Goal: Share content: Share content

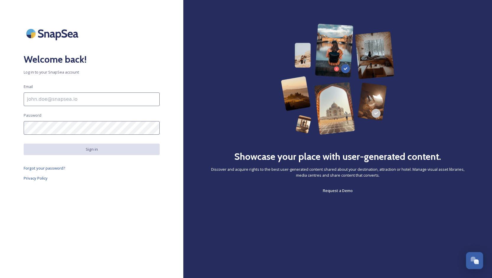
click at [123, 99] on input at bounding box center [92, 100] width 136 height 14
type input "[EMAIL_ADDRESS][DOMAIN_NAME]"
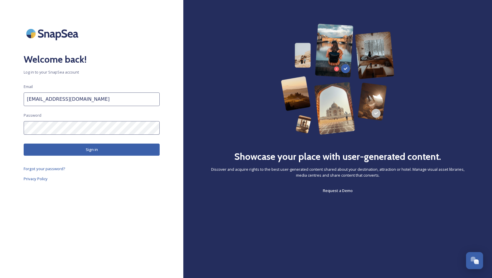
click at [91, 150] on button "Sign in" at bounding box center [92, 150] width 136 height 12
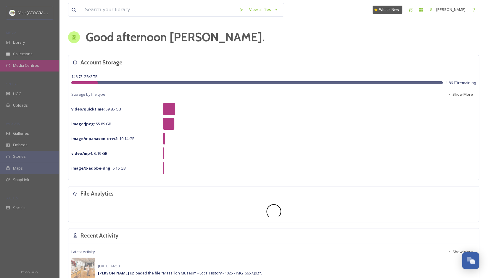
click at [24, 66] on span "Media Centres" at bounding box center [26, 66] width 26 height 6
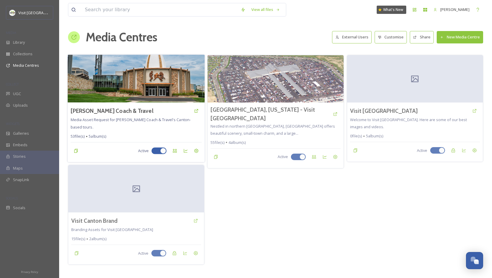
click at [114, 94] on img at bounding box center [136, 79] width 137 height 48
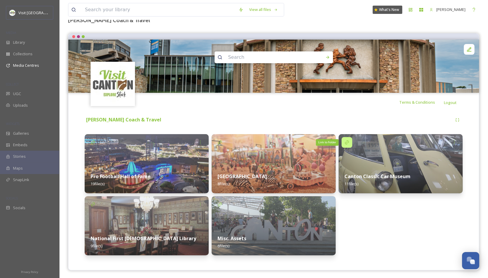
scroll to position [40, 0]
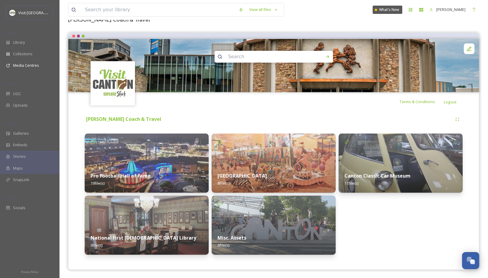
click at [188, 155] on img at bounding box center [147, 163] width 124 height 59
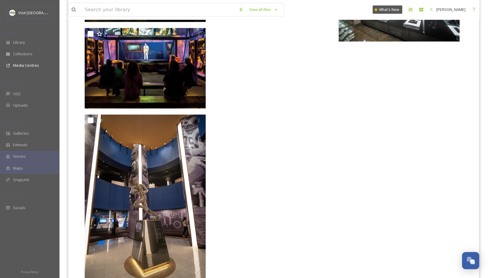
scroll to position [825, 0]
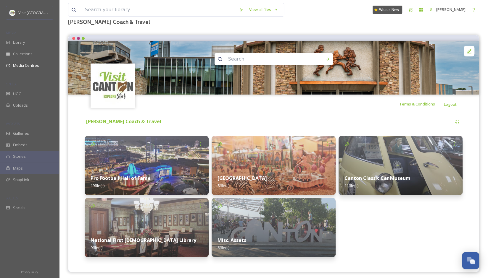
scroll to position [40, 0]
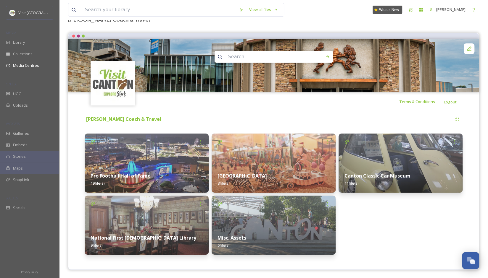
click at [266, 231] on div "Misc. Assets 6 file(s)" at bounding box center [274, 242] width 124 height 26
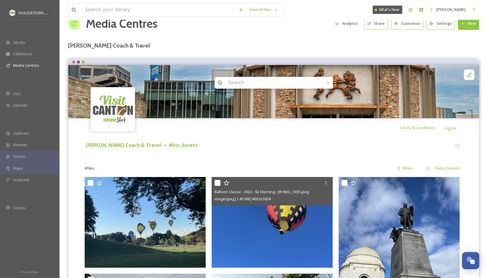
scroll to position [13, 0]
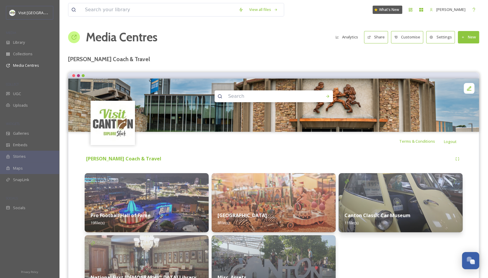
click at [357, 207] on div "Canton Classic Car Museum 11 file(s)" at bounding box center [400, 219] width 124 height 26
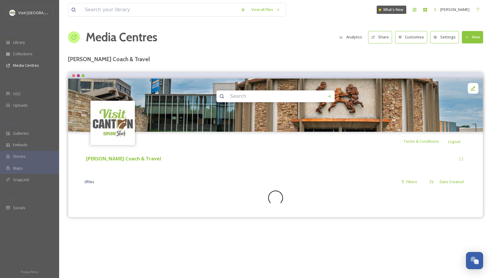
click at [357, 207] on div "[PERSON_NAME] Coach & Travel 0 file s Filters Date Created" at bounding box center [276, 180] width 406 height 58
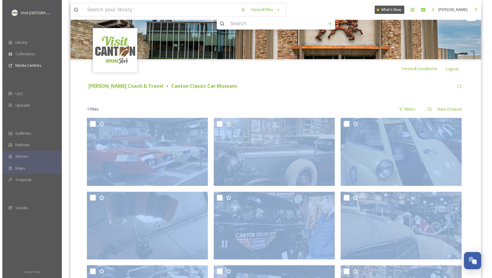
scroll to position [89, 0]
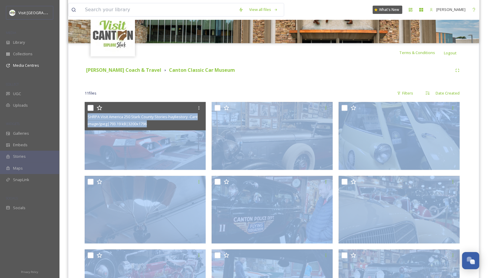
click at [136, 134] on img at bounding box center [145, 136] width 121 height 68
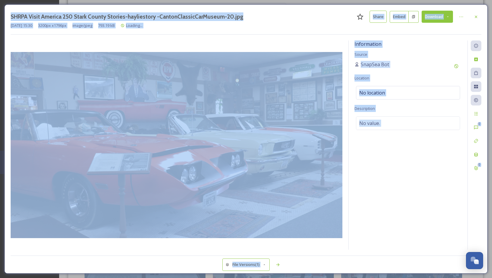
click at [190, 144] on img at bounding box center [177, 145] width 332 height 186
click at [455, 168] on div "Information Source SnapSea Bot Location No location Description No value." at bounding box center [408, 145] width 119 height 209
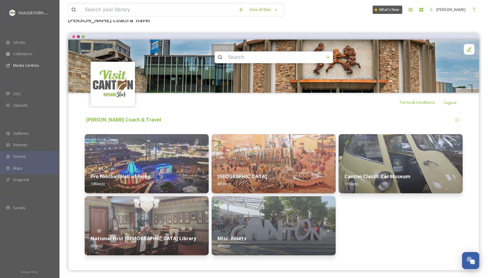
scroll to position [40, 0]
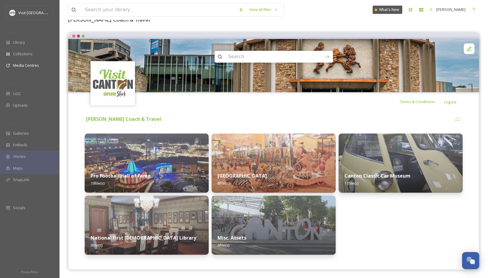
click at [170, 218] on img at bounding box center [147, 225] width 124 height 59
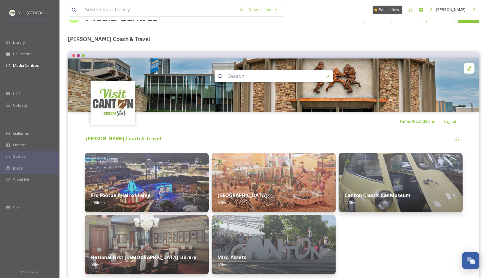
scroll to position [40, 0]
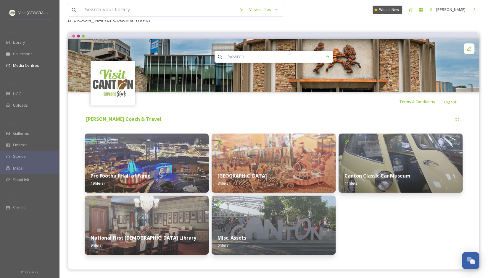
click at [377, 233] on div "Canton Classic Car Museum 11 file(s)" at bounding box center [400, 194] width 124 height 121
click at [466, 257] on div "Open Chat" at bounding box center [470, 260] width 17 height 10
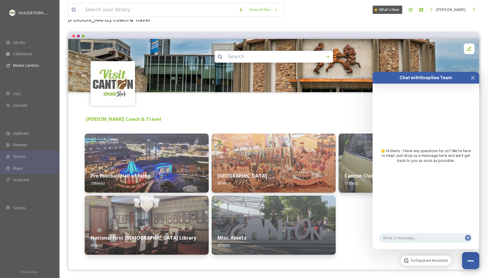
click at [358, 228] on div "Canton Classic Car Museum 11 file(s)" at bounding box center [400, 194] width 124 height 121
click at [472, 76] on icon "Close Chat" at bounding box center [472, 77] width 5 height 5
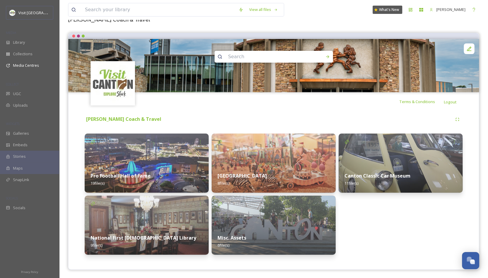
click at [166, 212] on img at bounding box center [147, 225] width 124 height 59
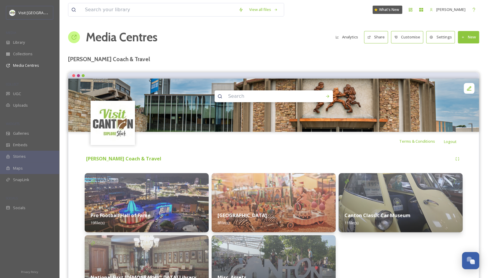
click at [378, 38] on button "Share" at bounding box center [376, 37] width 24 height 12
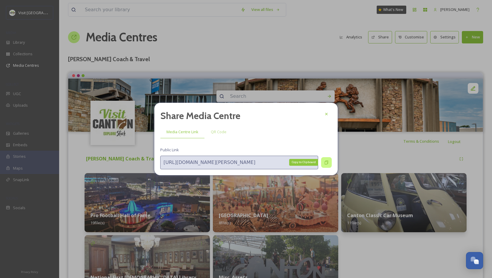
click at [326, 163] on icon at bounding box center [326, 162] width 5 height 5
click at [302, 161] on div "Copy to Clipboard" at bounding box center [303, 162] width 29 height 7
click at [327, 115] on icon at bounding box center [326, 114] width 5 height 5
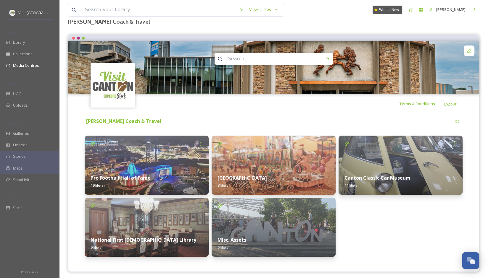
scroll to position [40, 0]
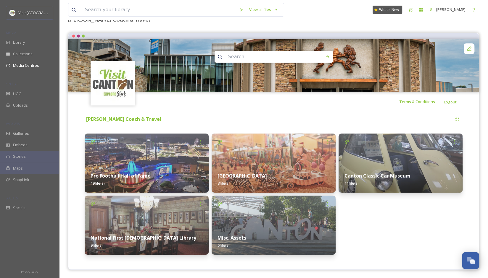
click at [266, 167] on div "Massillon Museum 8 file(s)" at bounding box center [274, 180] width 124 height 26
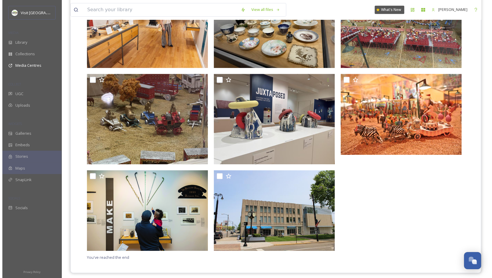
scroll to position [217, 0]
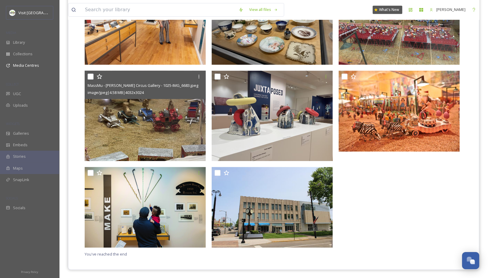
click at [178, 109] on img at bounding box center [145, 116] width 121 height 91
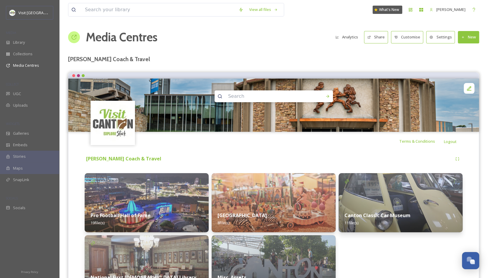
click at [173, 196] on img at bounding box center [147, 202] width 124 height 59
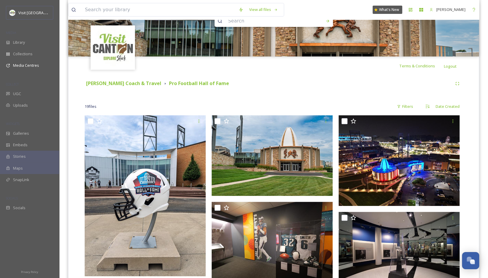
scroll to position [26, 0]
